Goal: Task Accomplishment & Management: Manage account settings

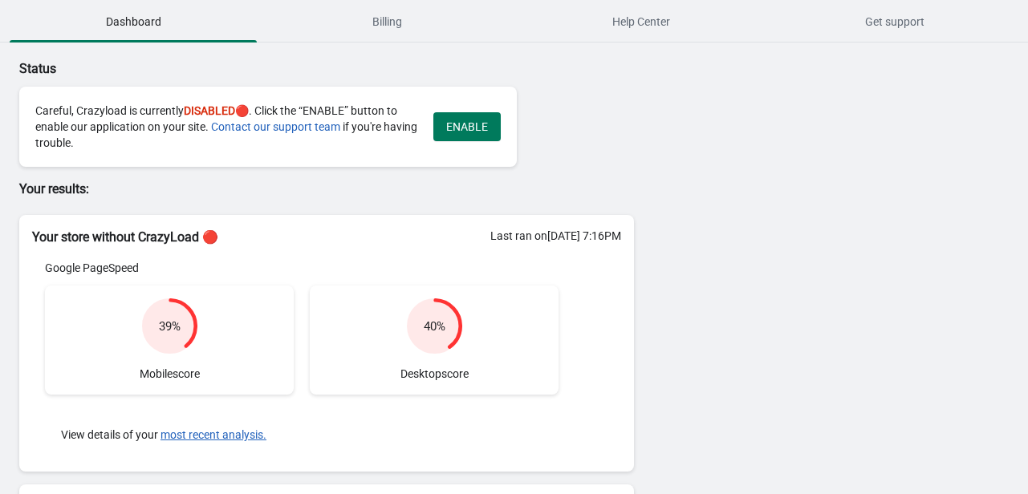
scroll to position [16, 0]
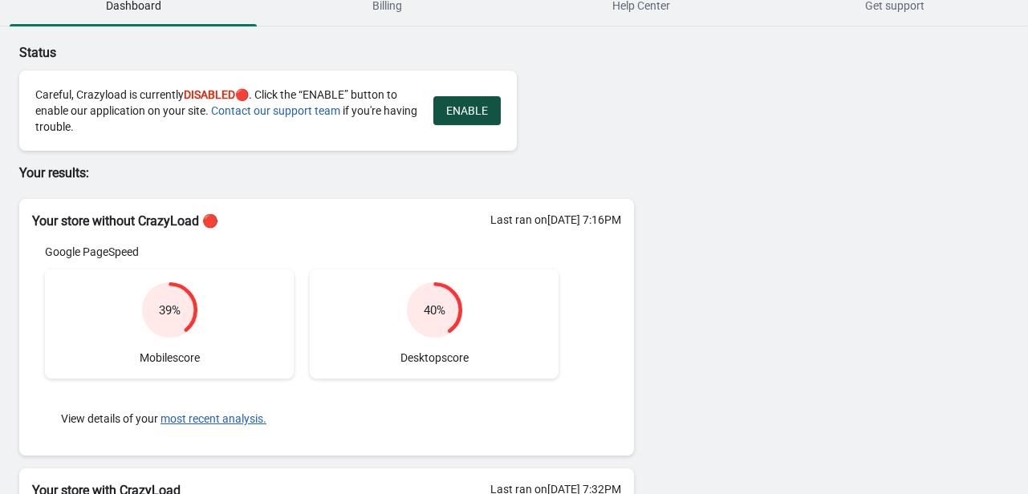
click at [484, 112] on span "ENABLE" at bounding box center [467, 110] width 42 height 13
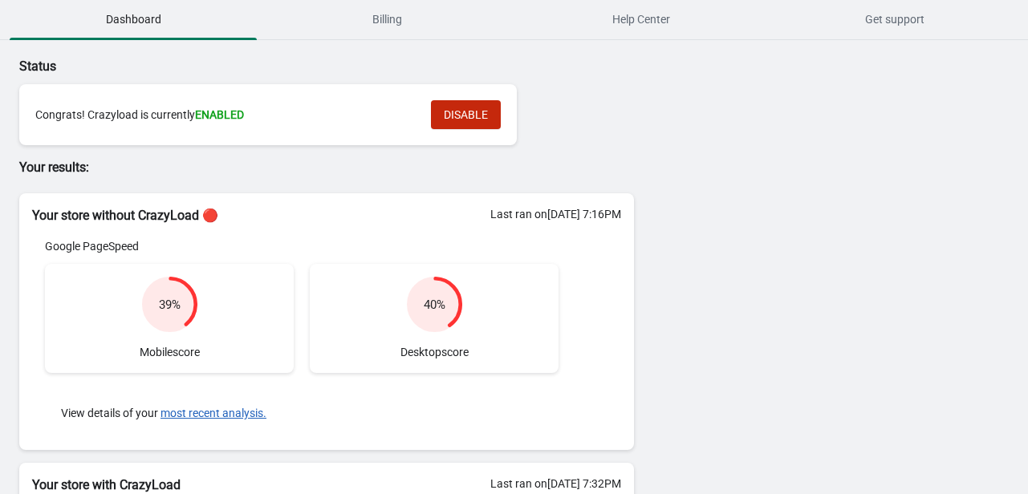
scroll to position [0, 0]
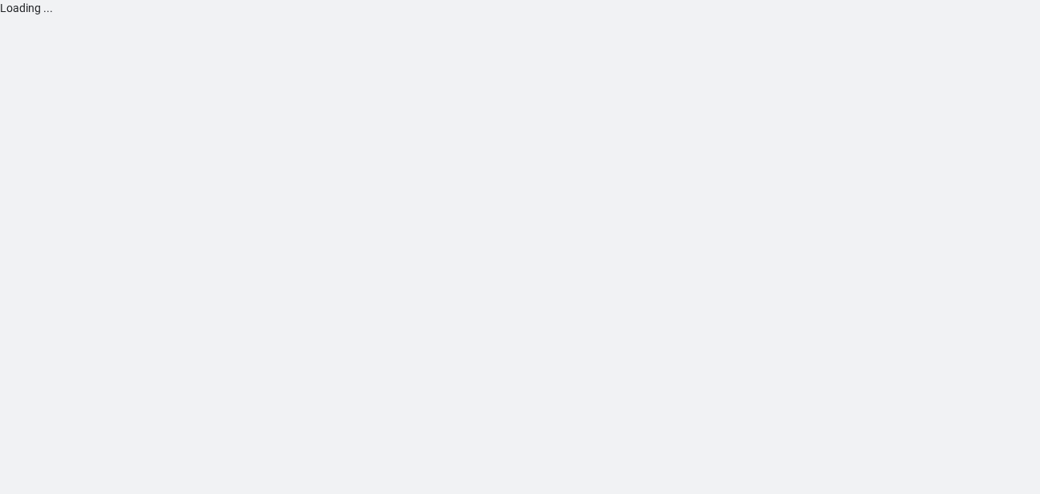
click at [27, 11] on div "Loading ..." at bounding box center [520, 8] width 1040 height 16
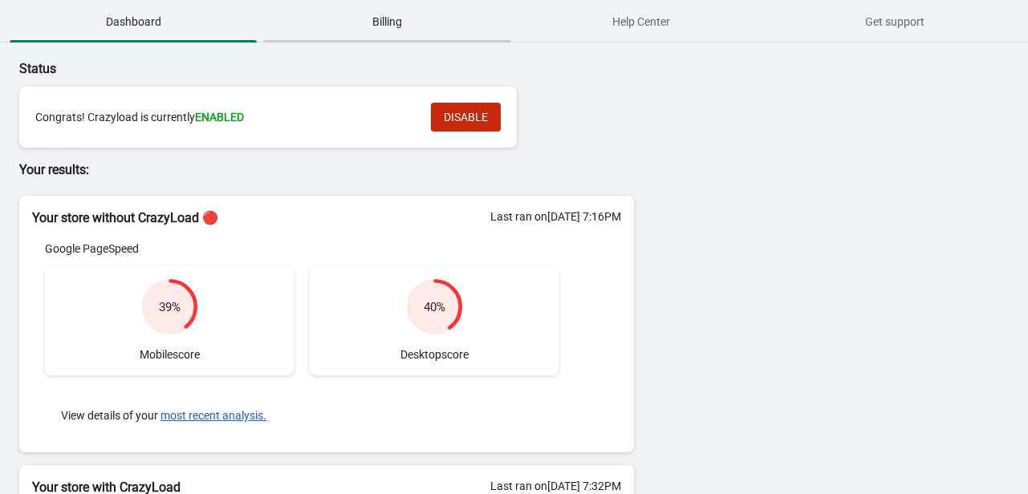
click at [371, 20] on span "Billing" at bounding box center [386, 21] width 247 height 29
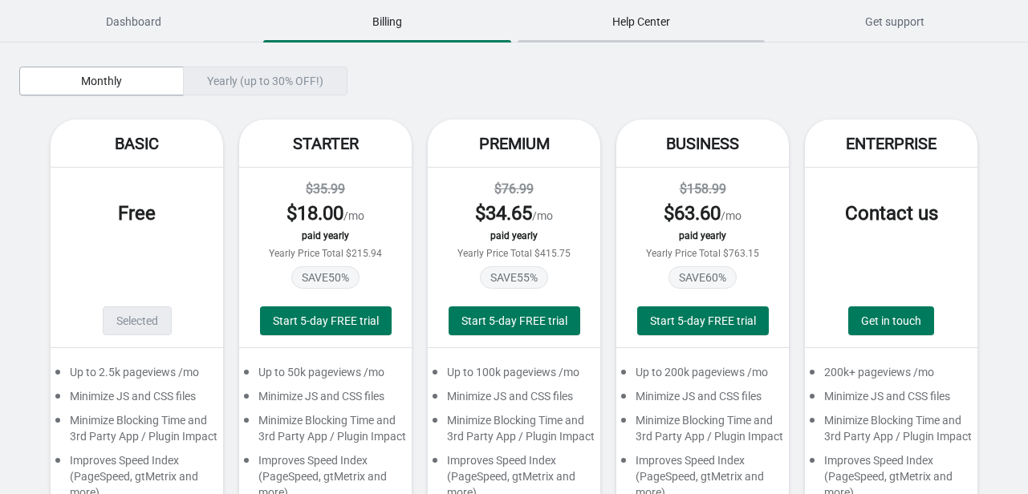
click at [651, 26] on span "Help Center" at bounding box center [640, 21] width 247 height 29
